Goal: Information Seeking & Learning: Understand process/instructions

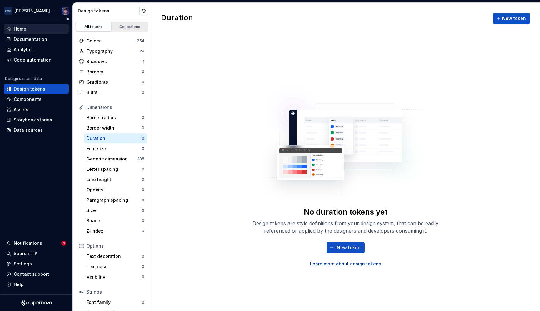
click at [21, 28] on div "Home" at bounding box center [20, 29] width 12 height 6
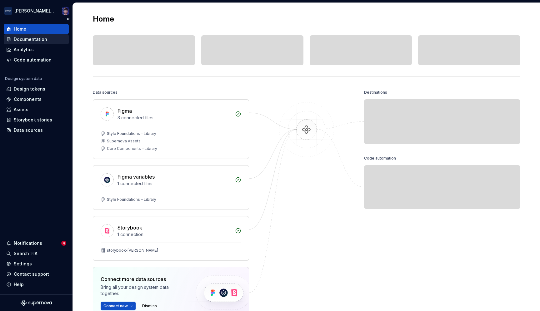
click at [20, 39] on div "Documentation" at bounding box center [30, 39] width 33 height 6
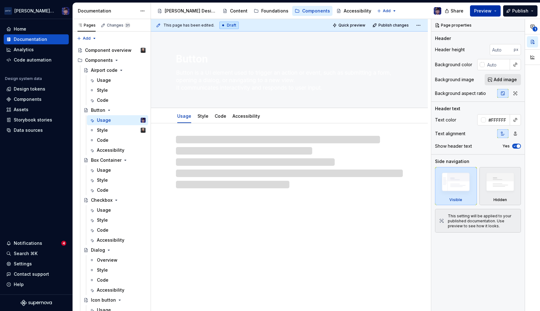
click at [482, 11] on span "Preview" at bounding box center [482, 11] width 17 height 6
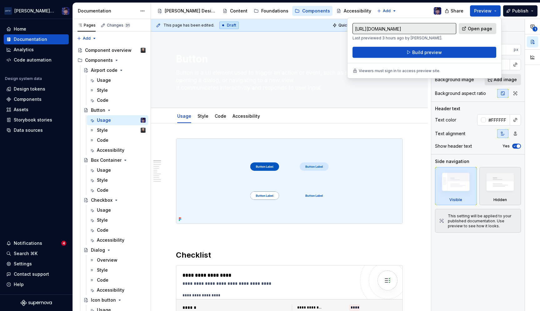
click at [468, 29] on link "Open page" at bounding box center [476, 28] width 37 height 11
type textarea "*"
